Goal: Browse casually: Explore the website without a specific task or goal

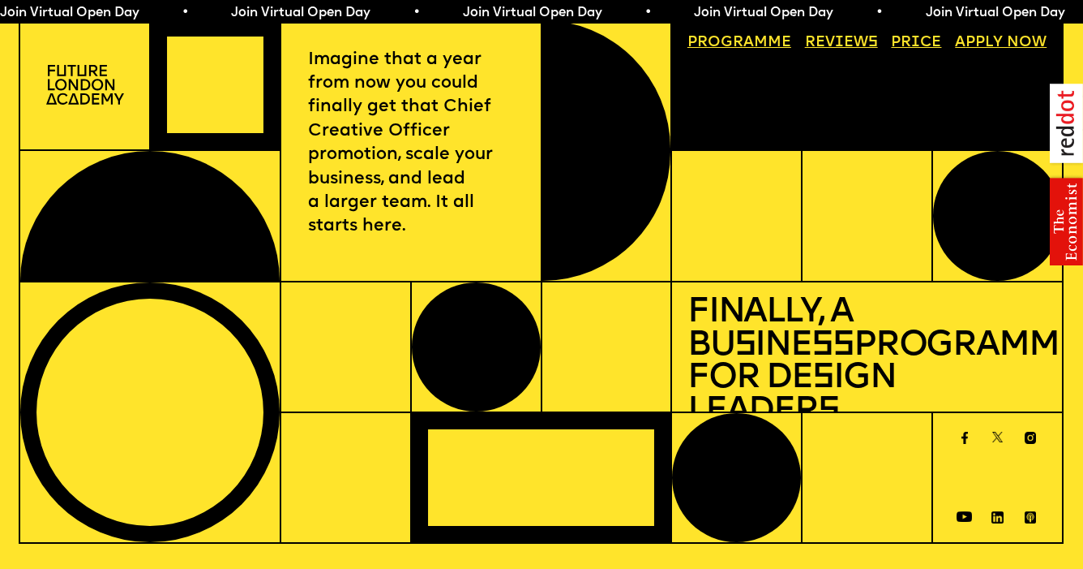
click at [101, 87] on img at bounding box center [85, 85] width 78 height 40
click at [84, 76] on img at bounding box center [85, 85] width 78 height 40
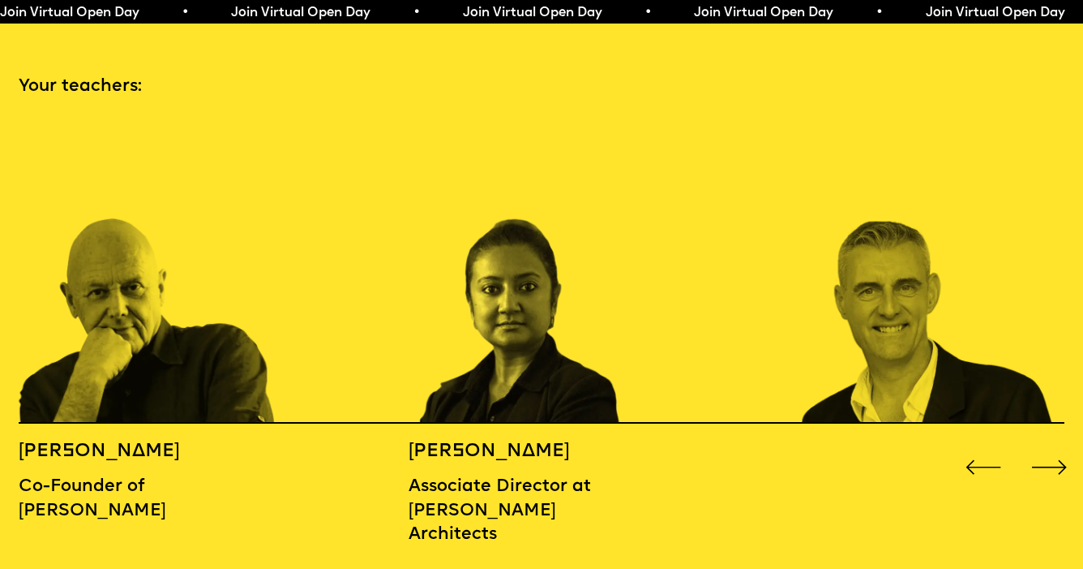
scroll to position [1590, 0]
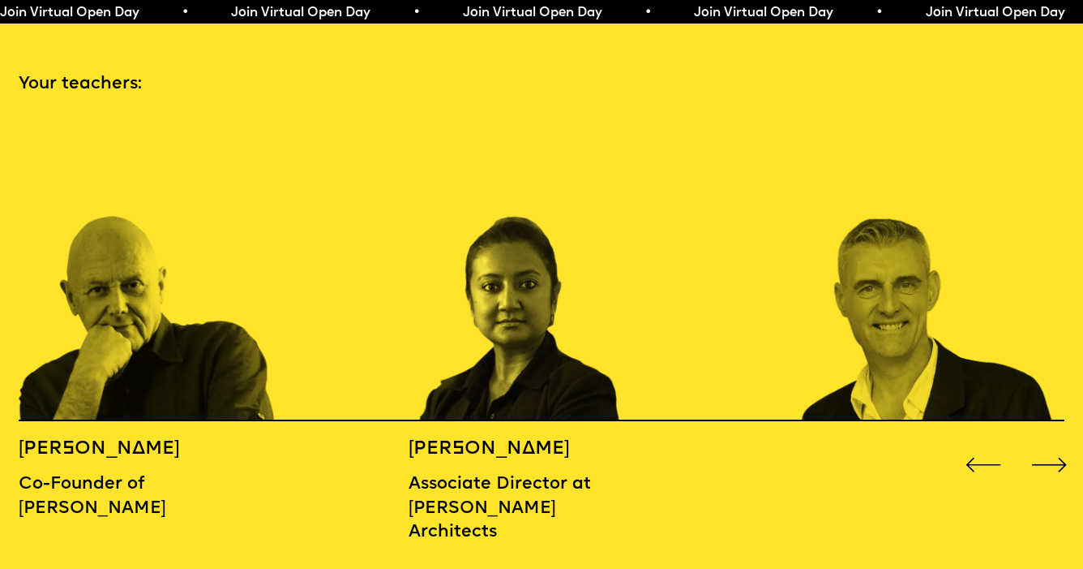
click at [1047, 449] on div "Next slide" at bounding box center [1049, 464] width 43 height 43
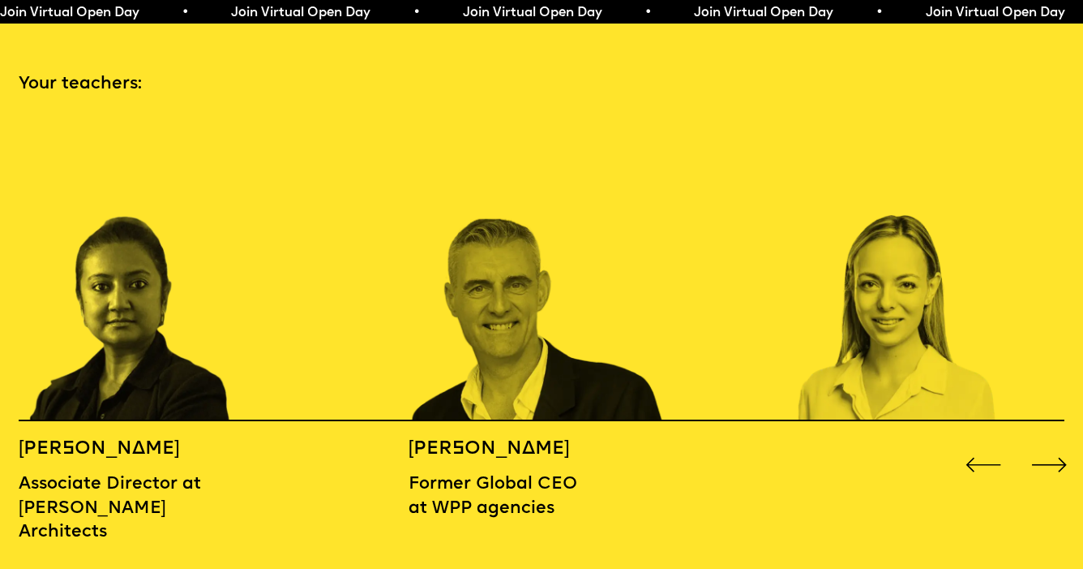
click at [1047, 446] on div "Next slide" at bounding box center [1049, 464] width 43 height 43
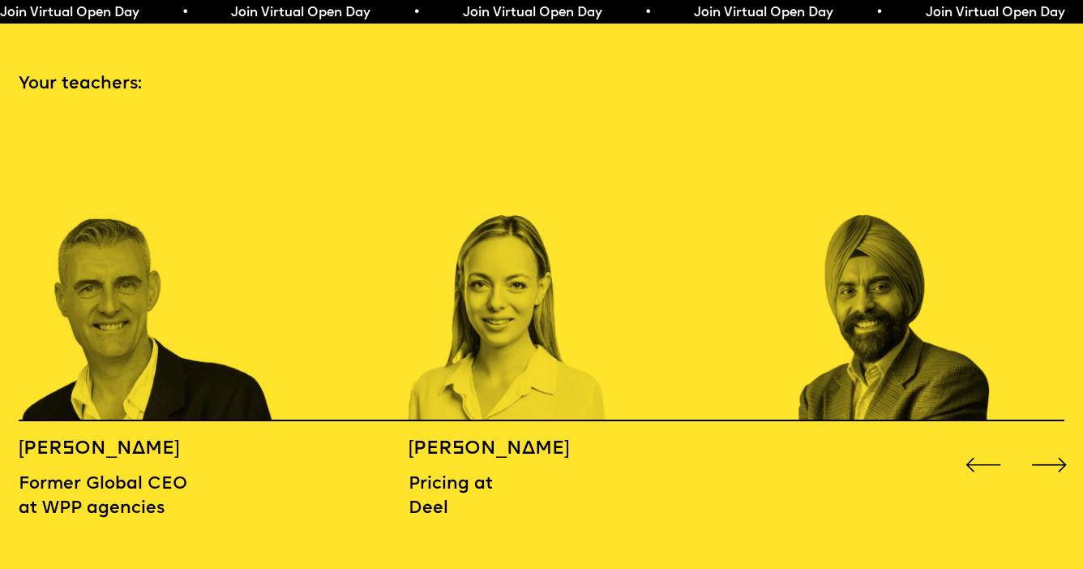
click at [1047, 446] on div "Next slide" at bounding box center [1049, 464] width 43 height 43
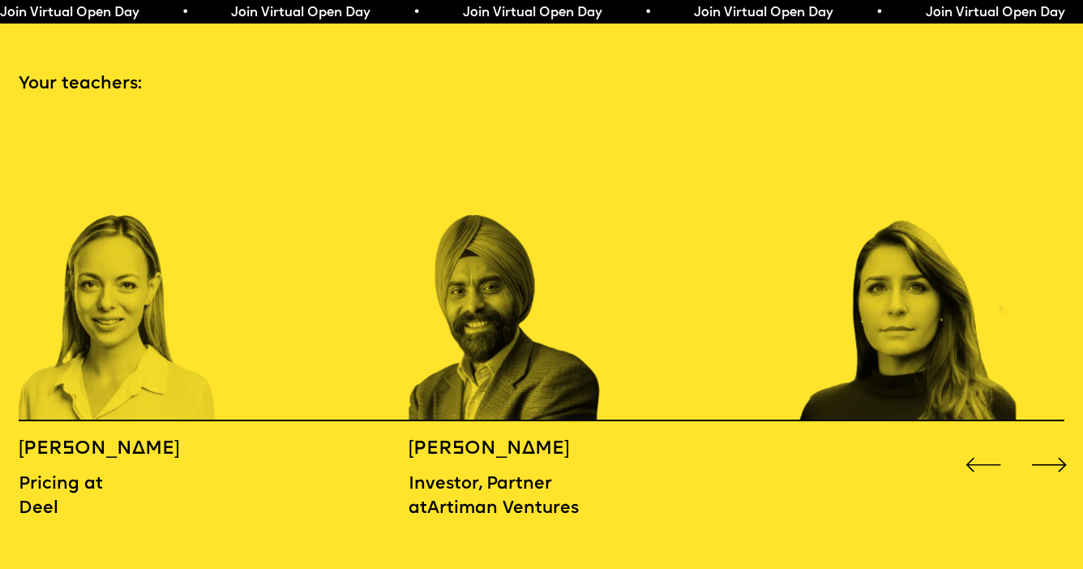
click at [1047, 446] on div "Next slide" at bounding box center [1049, 464] width 43 height 43
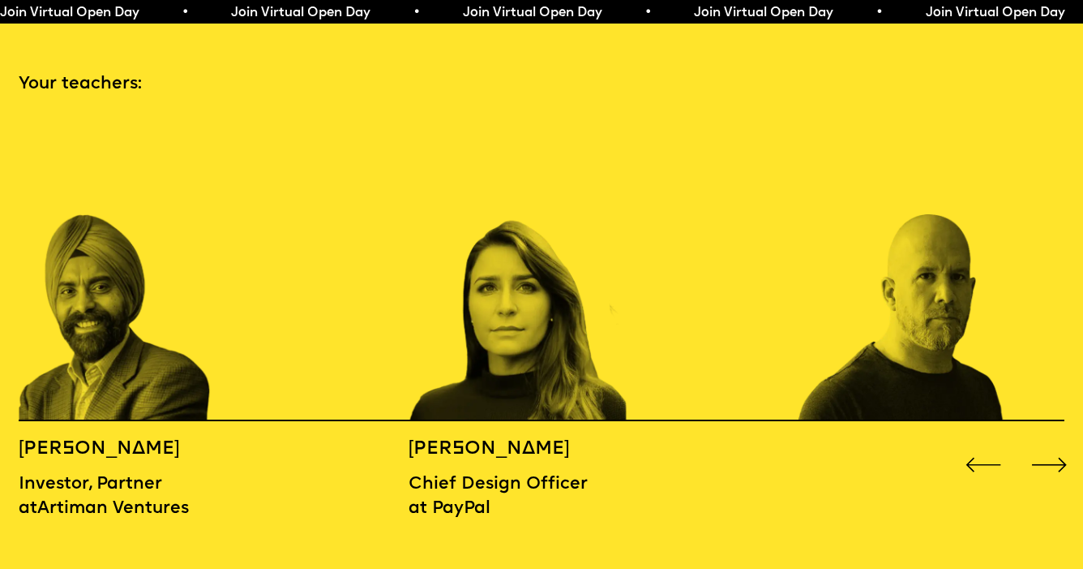
click at [1047, 445] on div "Next slide" at bounding box center [1049, 464] width 43 height 43
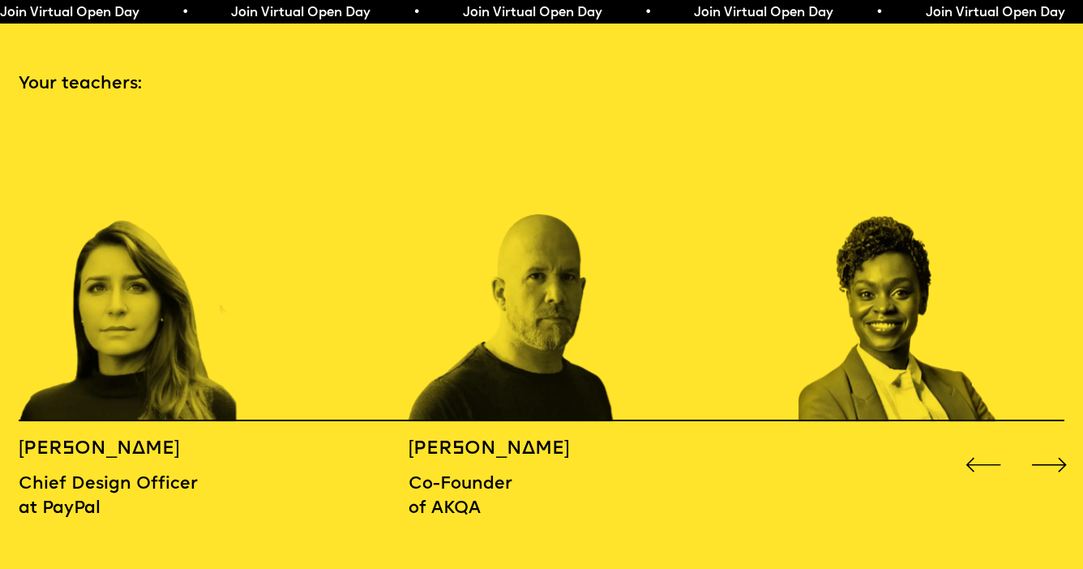
click at [1047, 445] on div "Next slide" at bounding box center [1049, 464] width 43 height 43
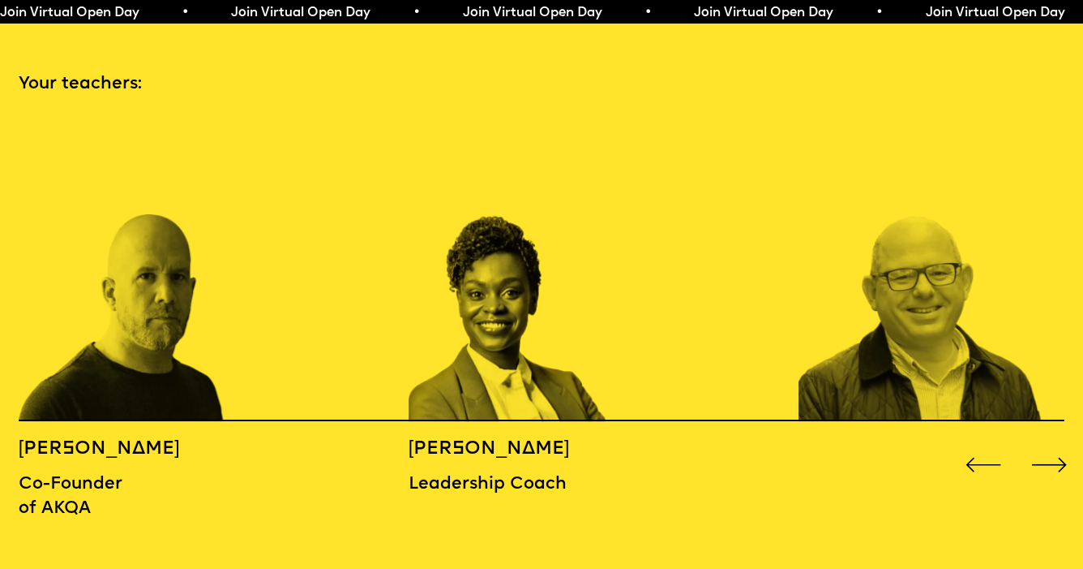
click at [1047, 445] on div "Next slide" at bounding box center [1049, 464] width 43 height 43
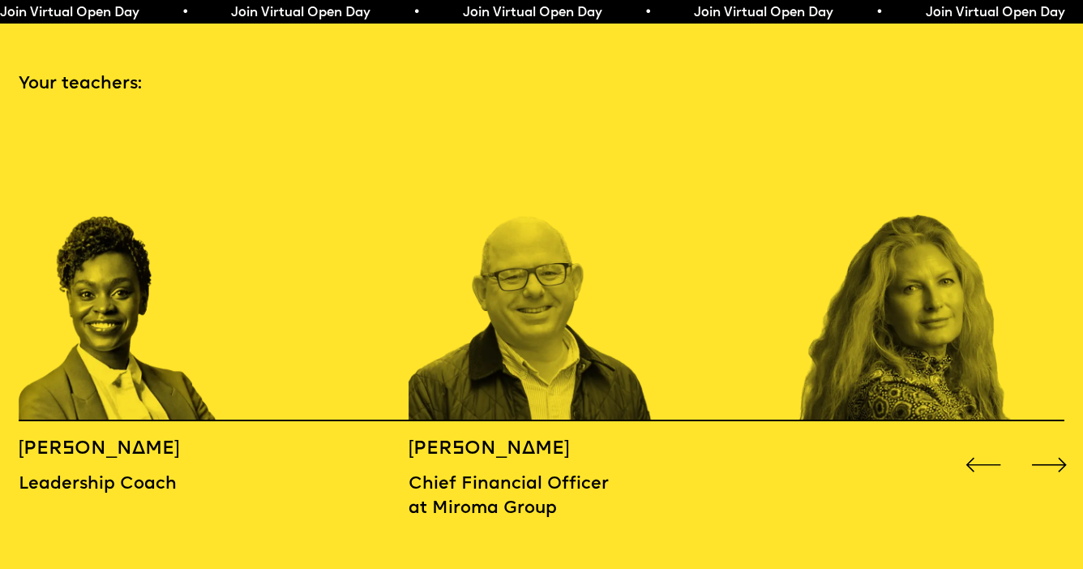
click at [1047, 445] on div "Next slide" at bounding box center [1049, 464] width 43 height 43
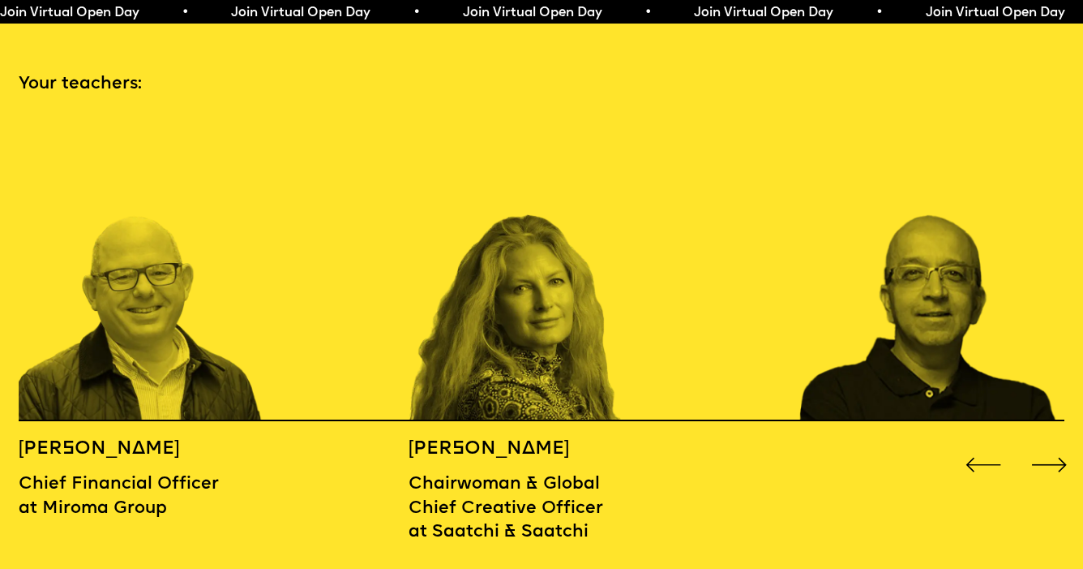
click at [1047, 445] on div "Next slide" at bounding box center [1049, 464] width 43 height 43
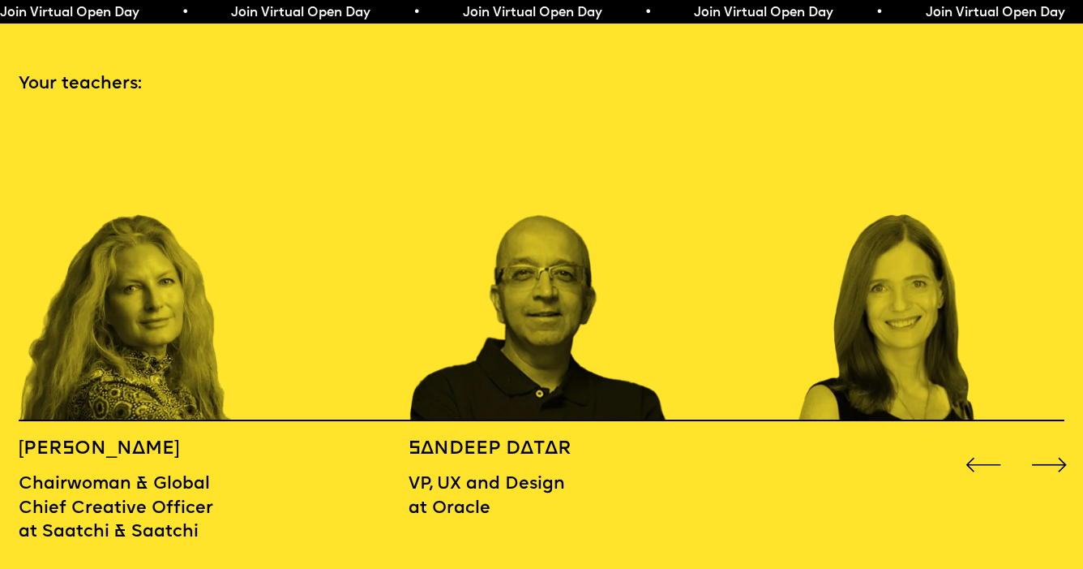
click at [1047, 445] on div "Next slide" at bounding box center [1049, 464] width 43 height 43
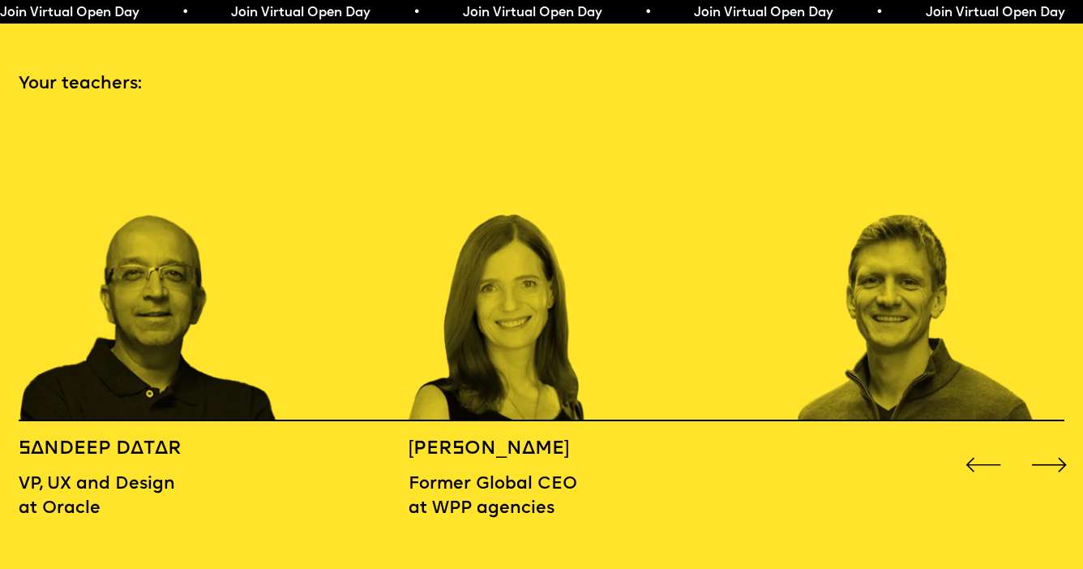
click at [1047, 445] on div "Next slide" at bounding box center [1049, 464] width 43 height 43
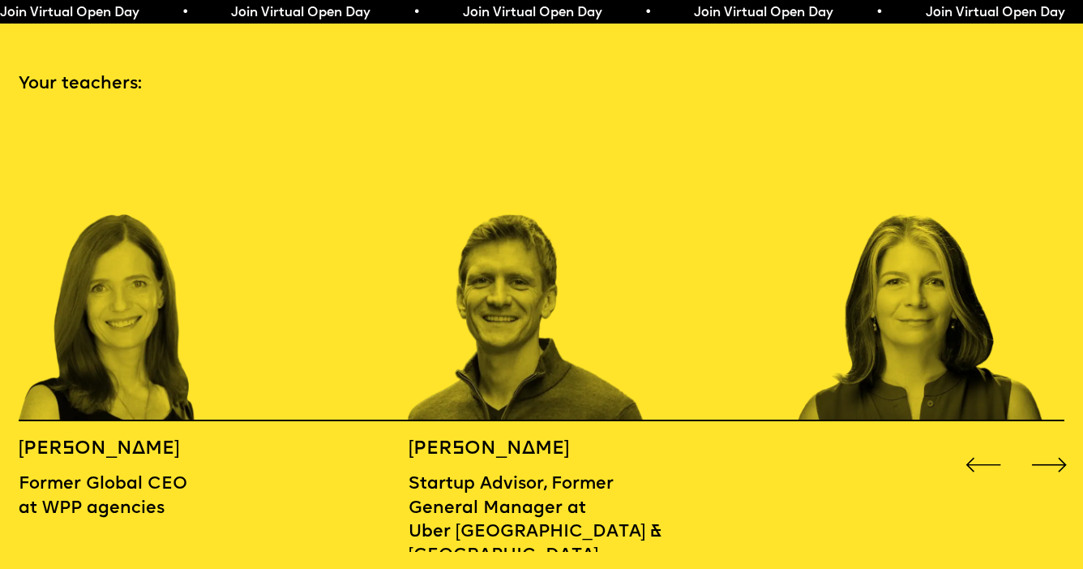
click at [1047, 445] on div "Next slide" at bounding box center [1049, 464] width 43 height 43
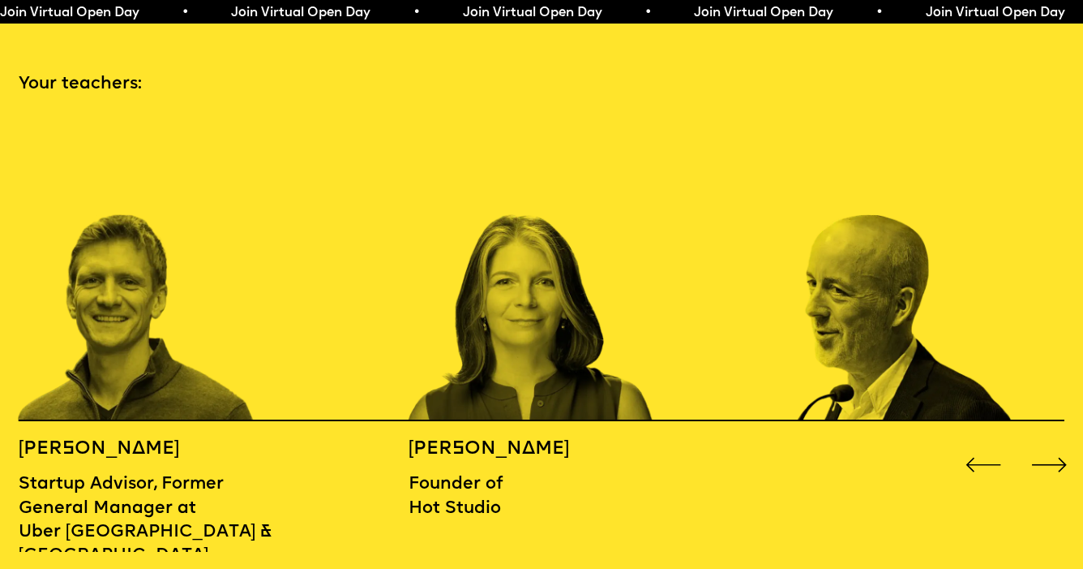
click at [1047, 445] on div "Next slide" at bounding box center [1049, 464] width 43 height 43
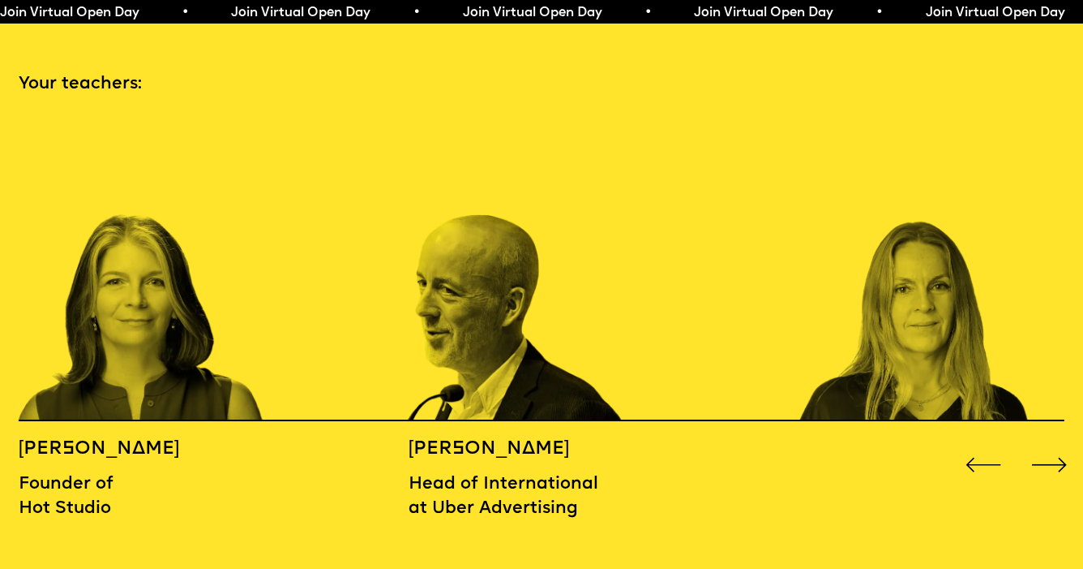
click at [1047, 445] on div "Next slide" at bounding box center [1049, 464] width 43 height 43
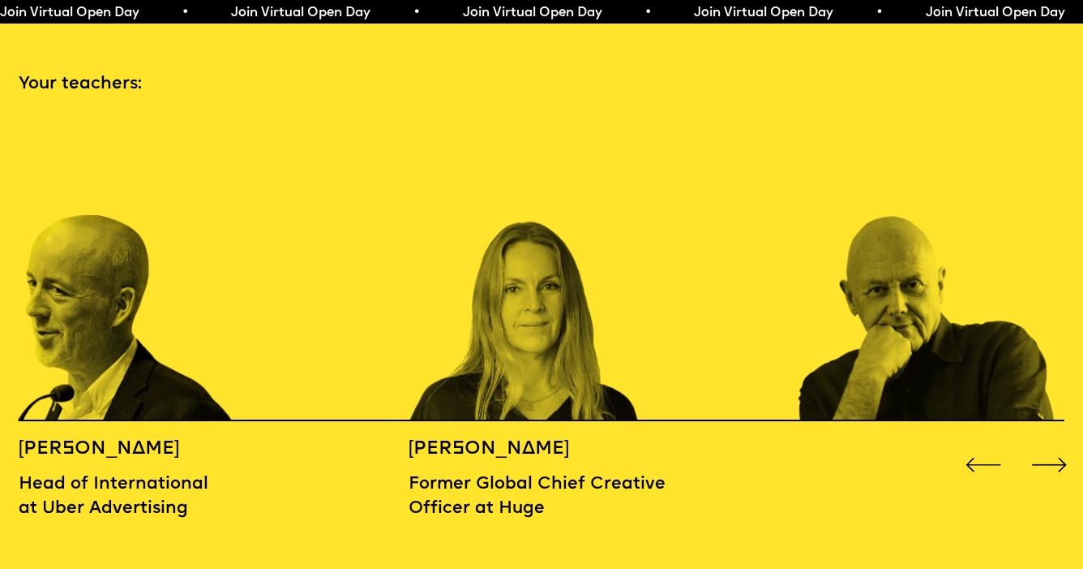
click at [1047, 445] on div "Next slide" at bounding box center [1049, 464] width 43 height 43
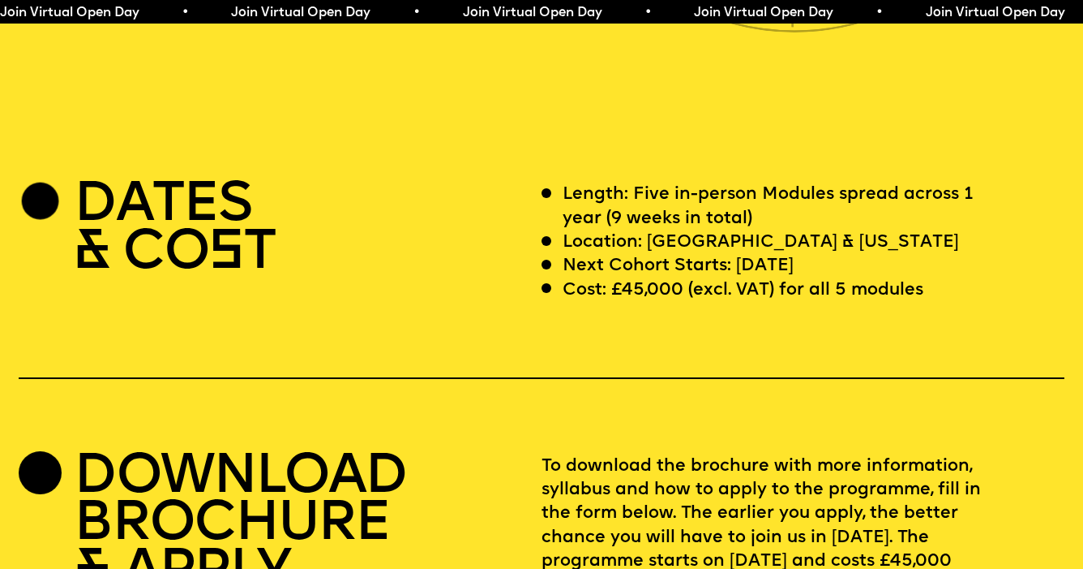
scroll to position [4347, 0]
